Goal: Check status

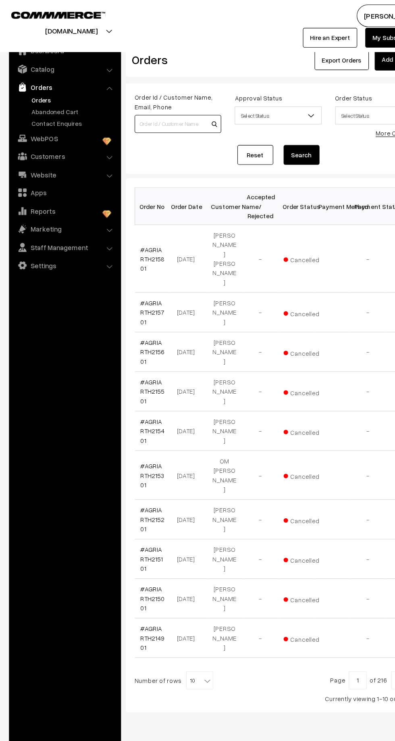
click at [147, 110] on input at bounding box center [160, 111] width 78 height 16
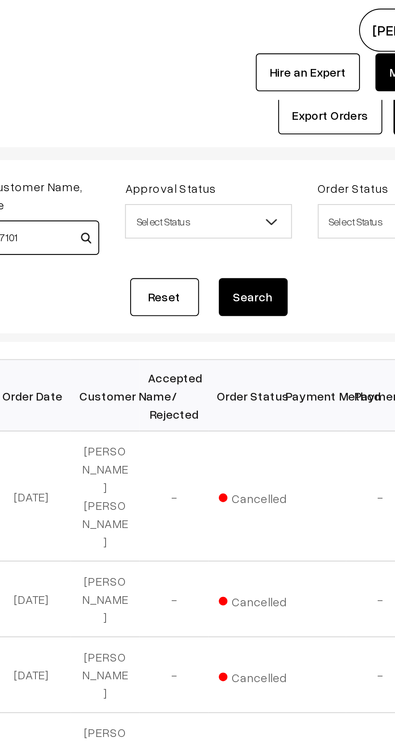
type input "AGRIARTH047101"
click at [271, 142] on button "Search" at bounding box center [271, 139] width 32 height 18
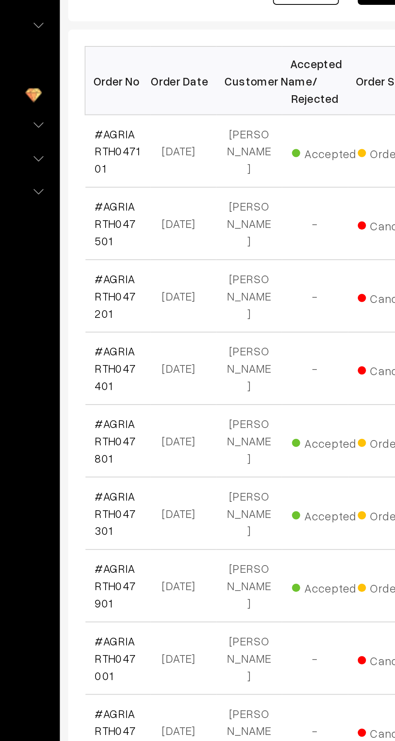
click at [136, 213] on link "#AGRIARTH047101" at bounding box center [137, 220] width 22 height 24
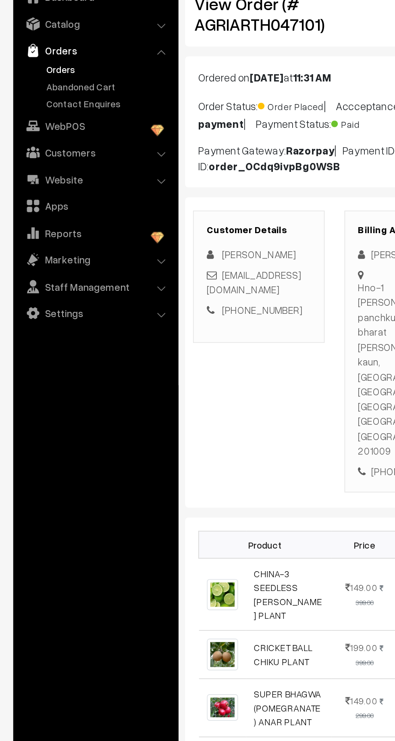
scroll to position [2, 0]
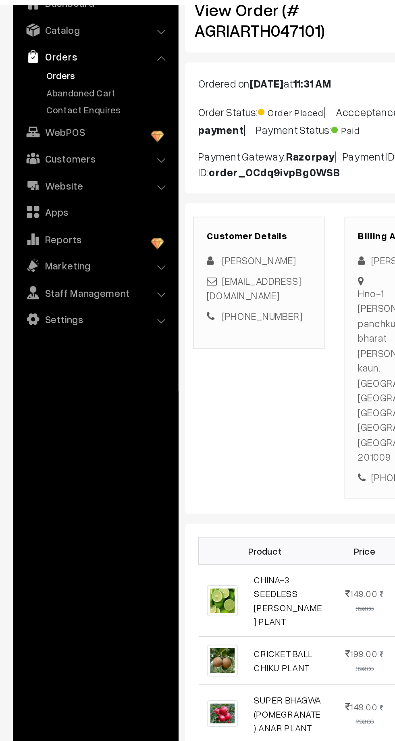
click at [44, 98] on link "Abandoned Cart" at bounding box center [66, 100] width 80 height 8
